Goal: Check status: Check status

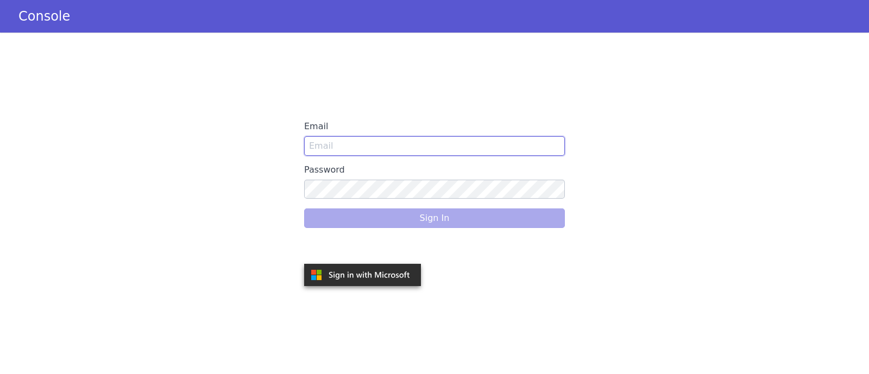
type input "upendra.tiwari@skitops.ai"
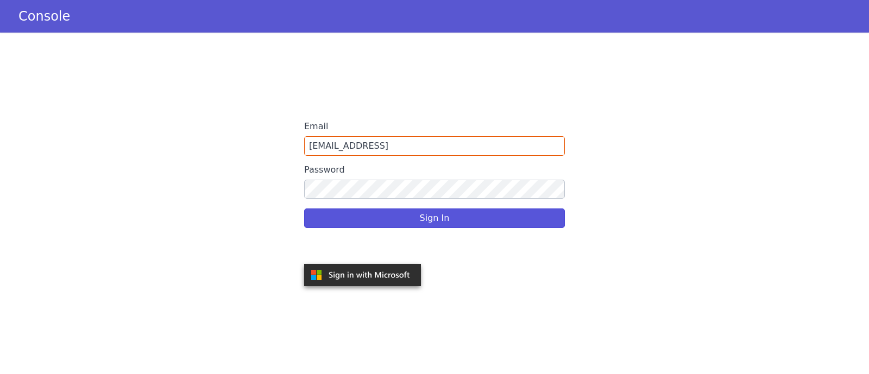
click at [445, 217] on div "Sign In" at bounding box center [434, 218] width 261 height 30
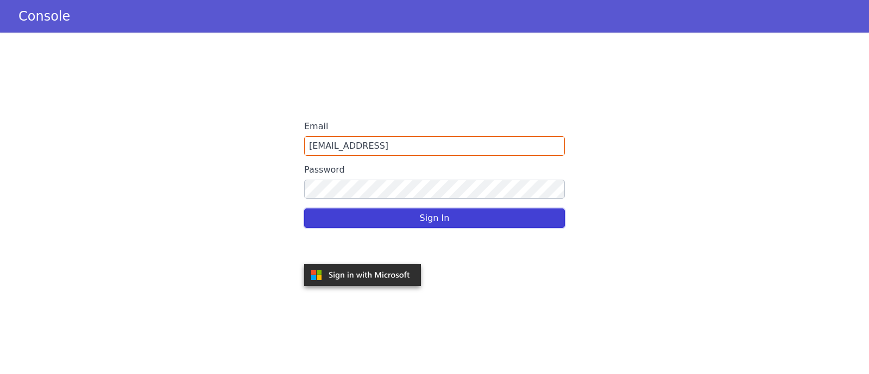
click at [445, 217] on button "Sign In" at bounding box center [434, 219] width 261 height 20
